Goal: Information Seeking & Learning: Learn about a topic

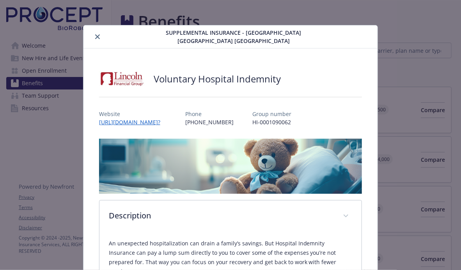
scroll to position [22, 0]
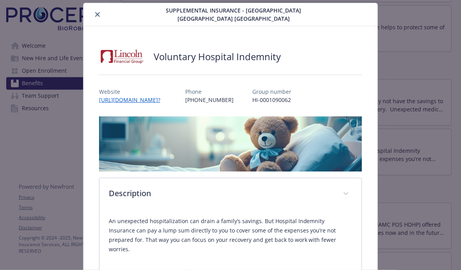
click at [98, 16] on icon "close" at bounding box center [97, 14] width 5 height 5
